Goal: Find specific page/section: Find specific page/section

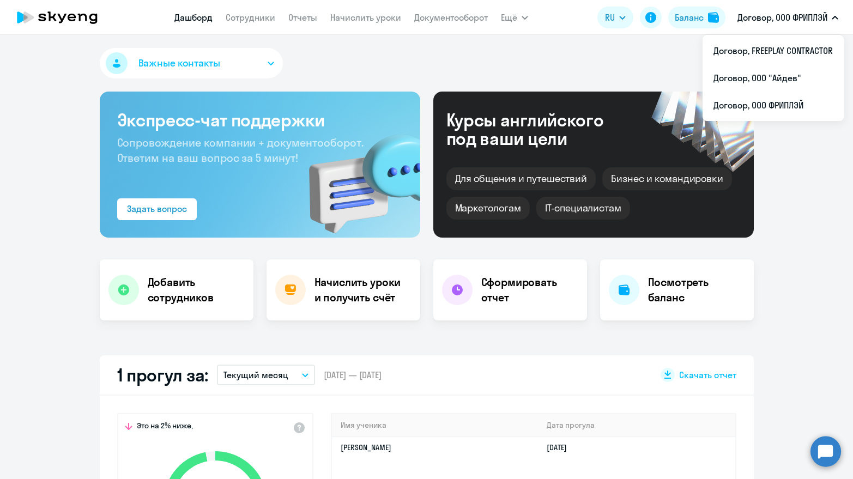
select select "30"
click at [379, 50] on div "Важные контакты" at bounding box center [427, 65] width 654 height 35
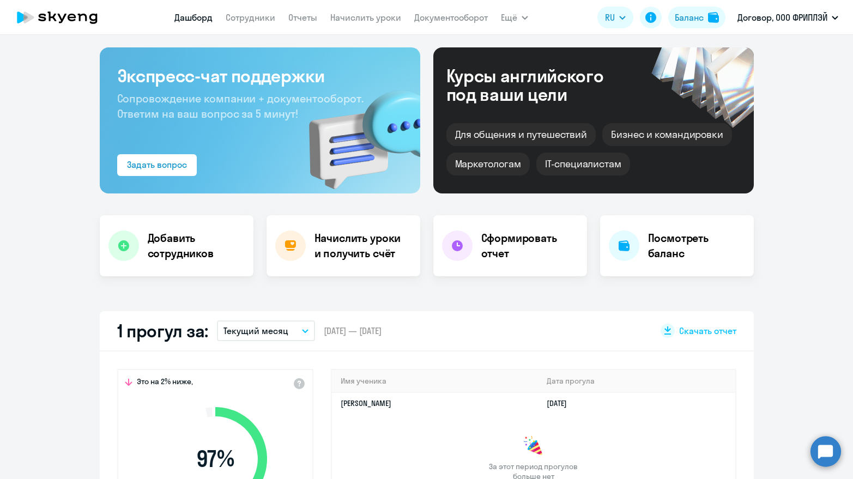
scroll to position [63, 0]
